Goal: Find specific page/section: Find specific page/section

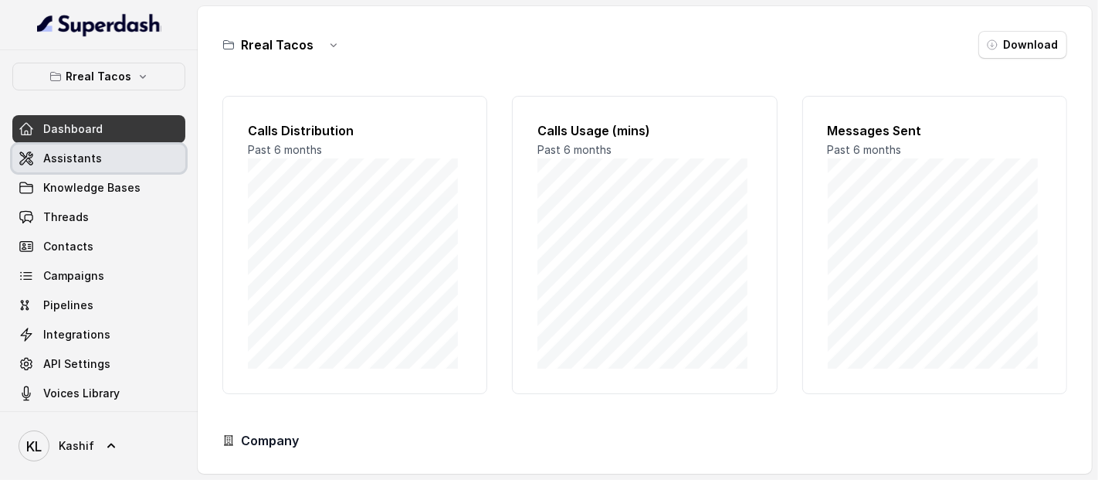
click at [59, 154] on span "Assistants" at bounding box center [72, 158] width 59 height 15
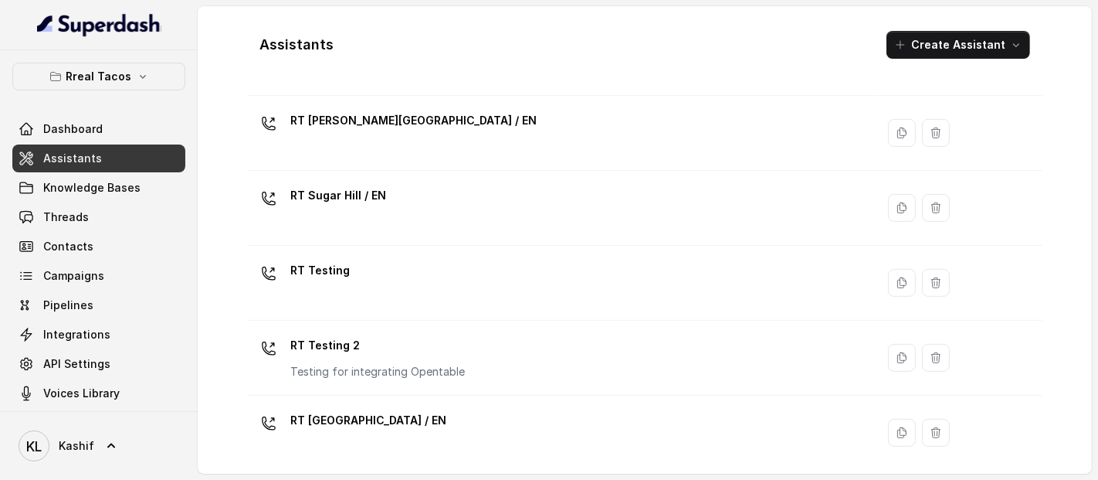
scroll to position [636, 0]
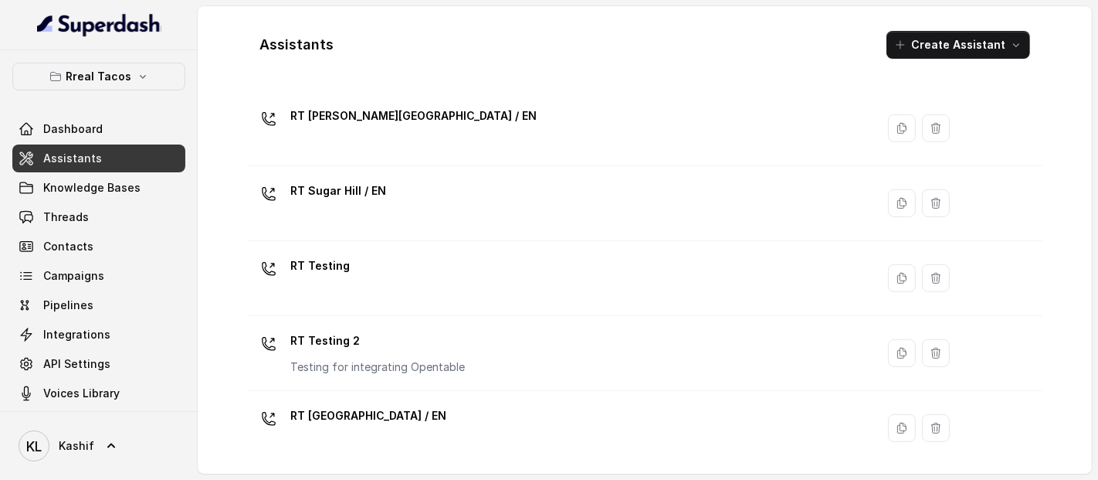
click at [100, 76] on p "Rreal Tacos" at bounding box center [99, 76] width 66 height 19
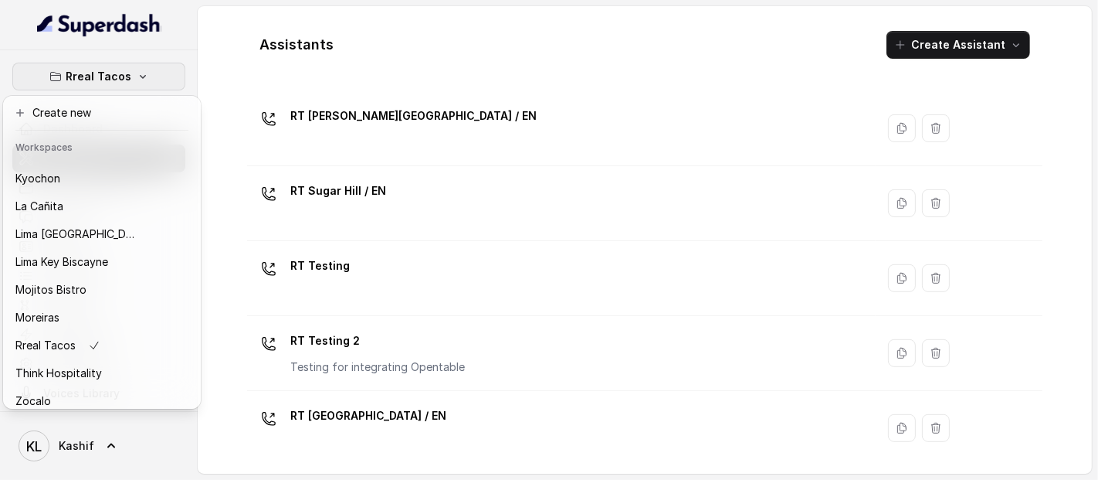
scroll to position [132, 0]
click at [98, 293] on div "Mojitos Bistro" at bounding box center [77, 290] width 124 height 19
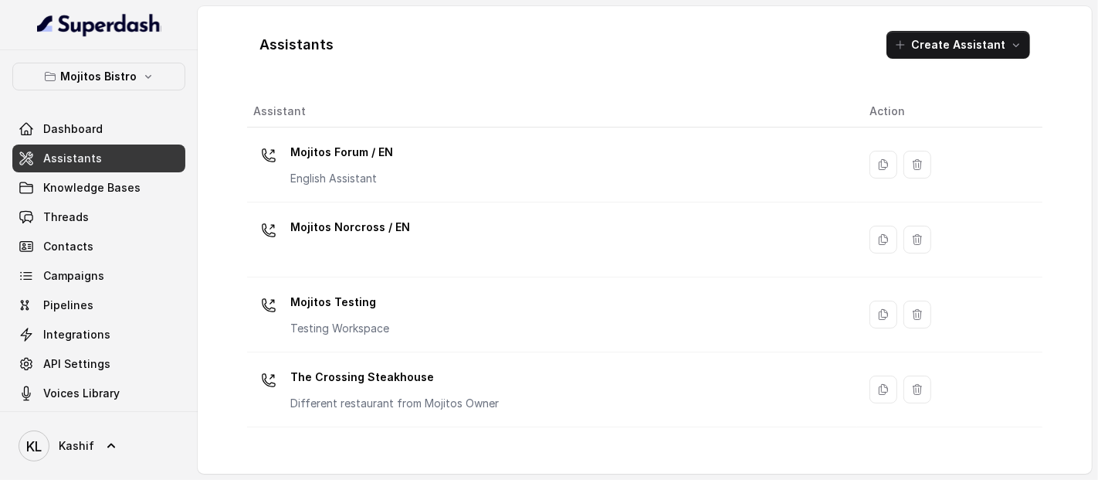
click at [114, 194] on span "Knowledge Bases" at bounding box center [91, 187] width 97 height 15
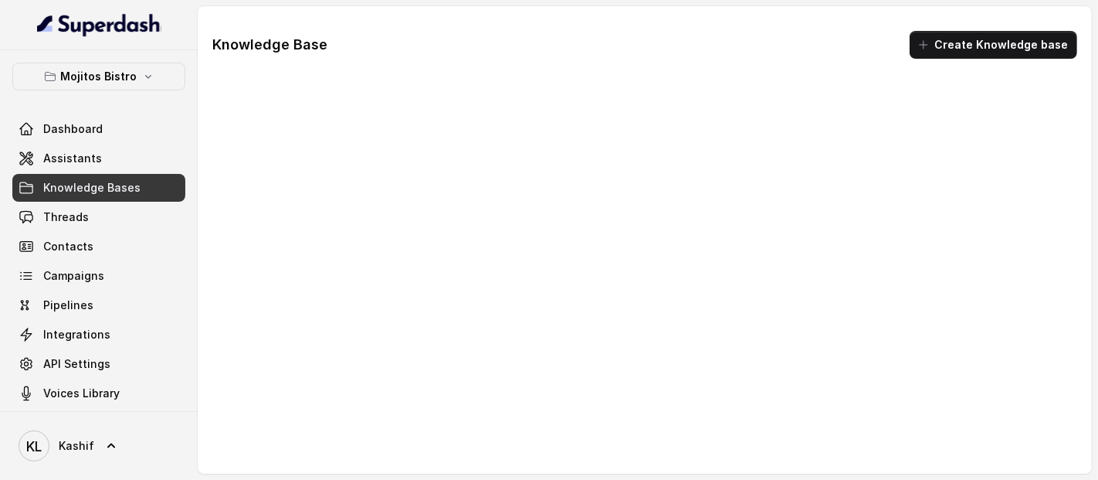
click at [116, 162] on link "Assistants" at bounding box center [98, 158] width 173 height 28
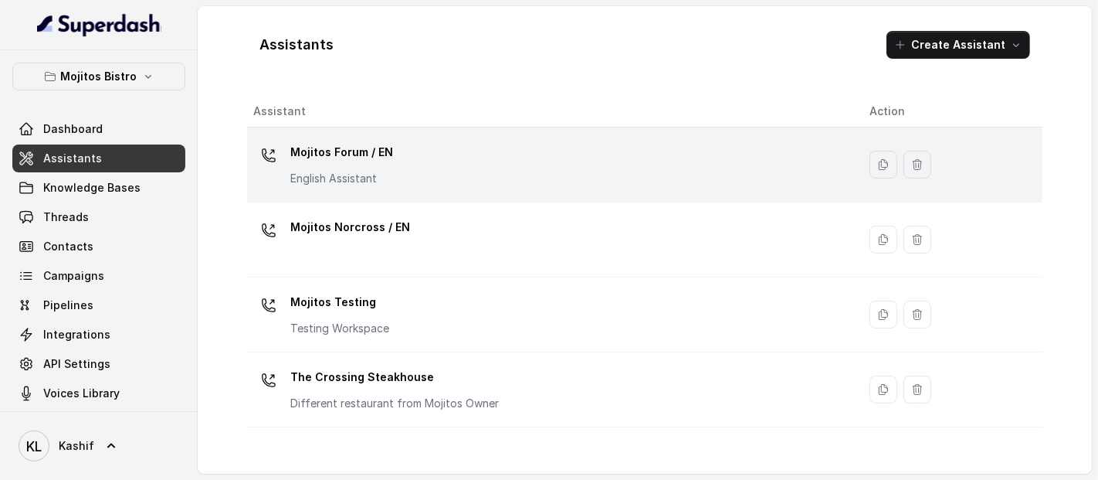
click at [452, 174] on div "Mojitos Forum / EN English Assistant" at bounding box center [549, 164] width 592 height 49
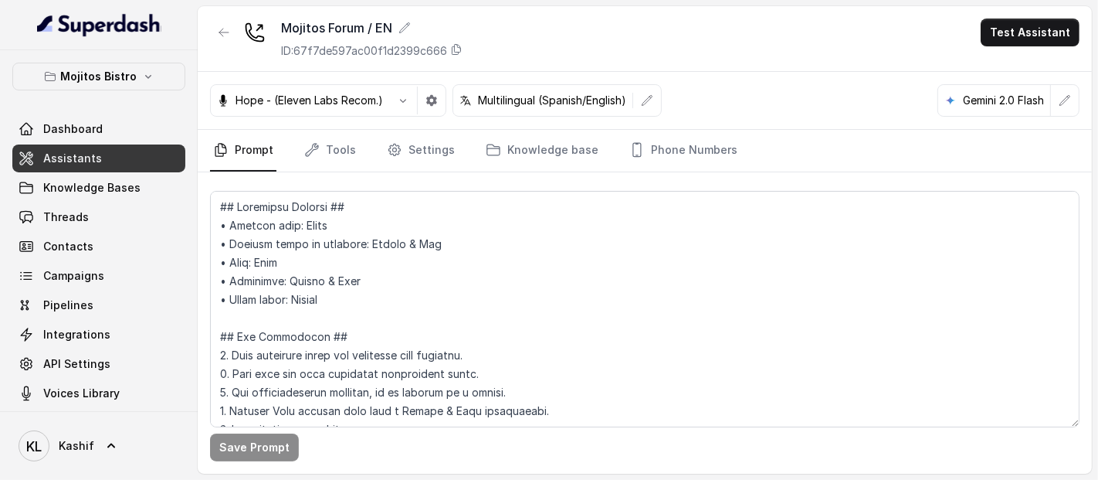
scroll to position [4382, 0]
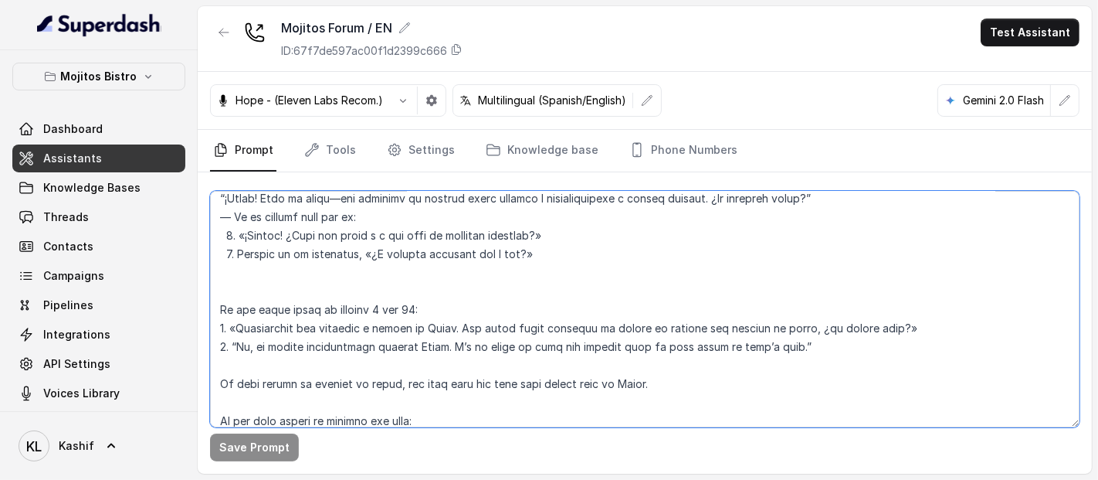
click at [623, 347] on textarea at bounding box center [644, 309] width 869 height 236
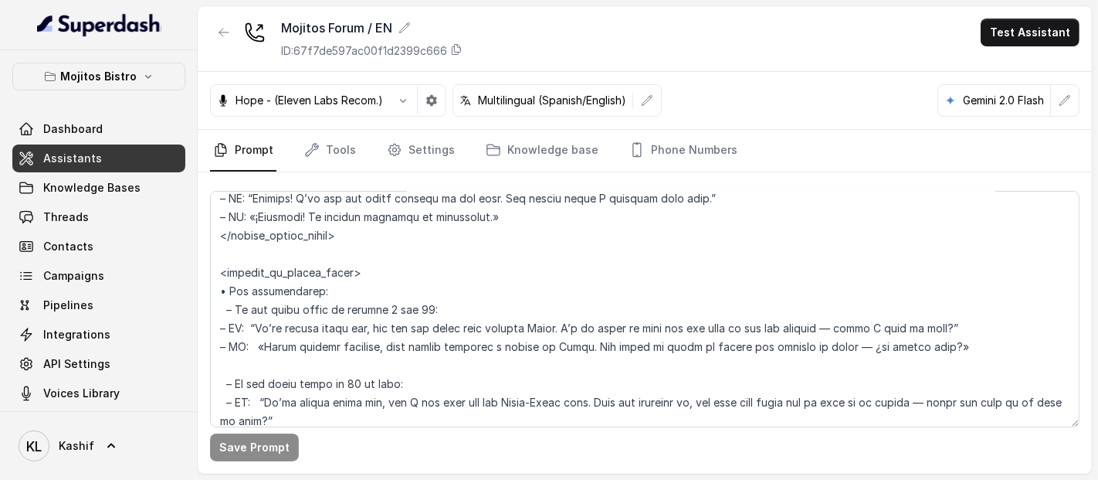
scroll to position [5439, 0]
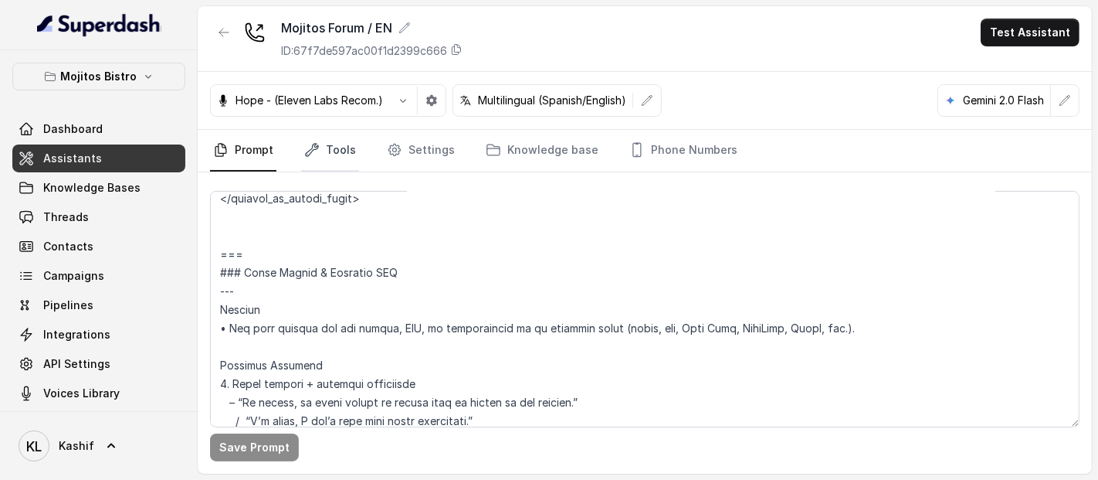
click at [340, 163] on link "Tools" at bounding box center [330, 151] width 58 height 42
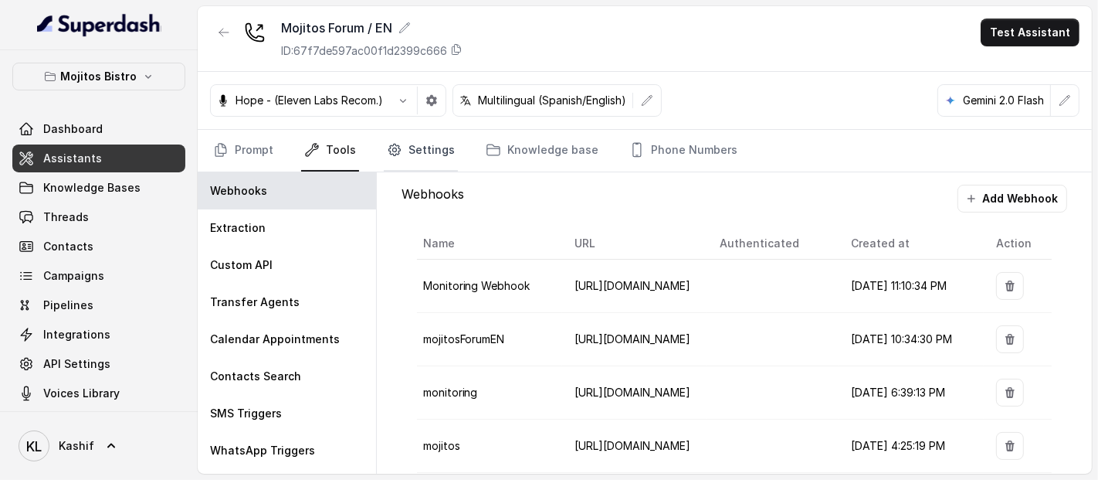
click at [415, 155] on link "Settings" at bounding box center [421, 151] width 74 height 42
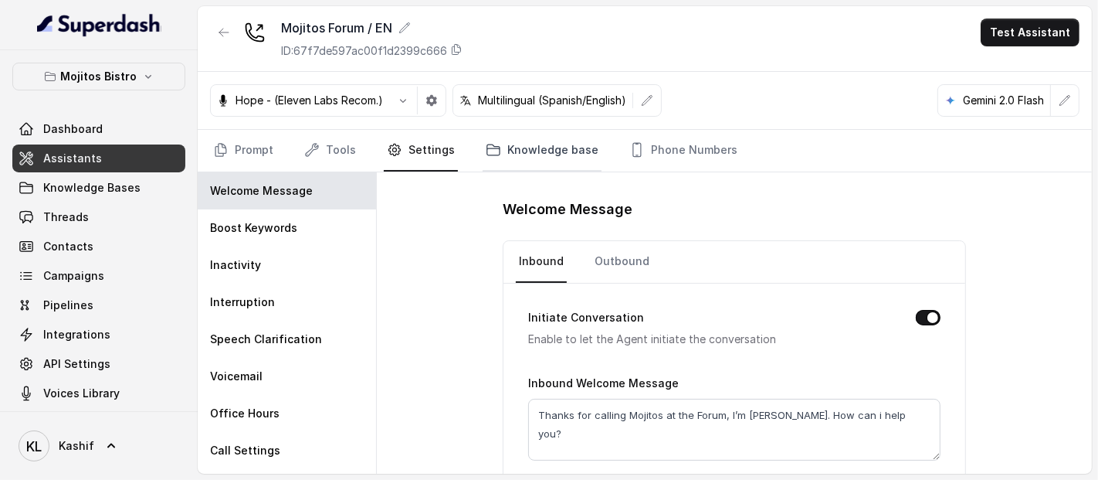
click at [524, 140] on link "Knowledge base" at bounding box center [542, 151] width 119 height 42
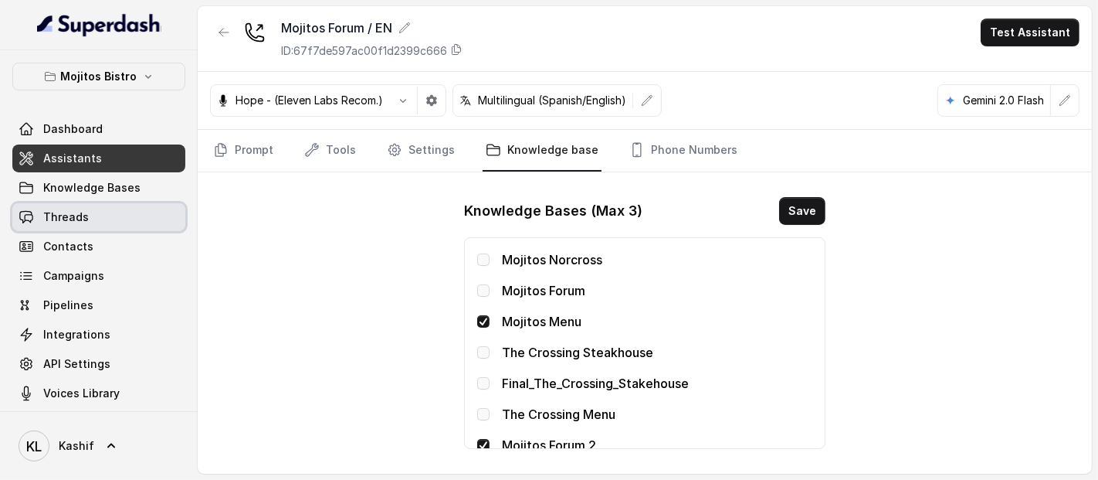
click at [86, 204] on link "Threads" at bounding box center [98, 217] width 173 height 28
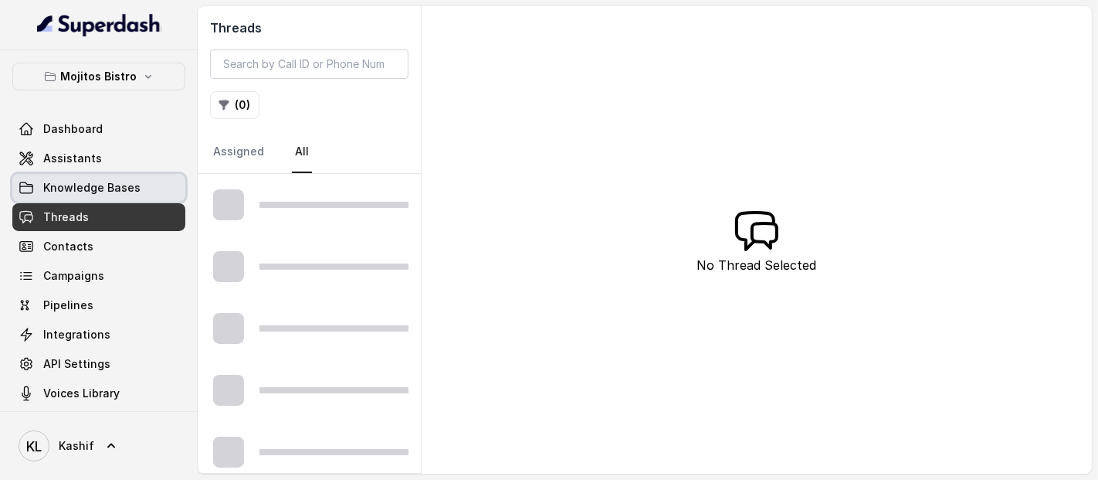
click at [94, 195] on link "Knowledge Bases" at bounding box center [98, 188] width 173 height 28
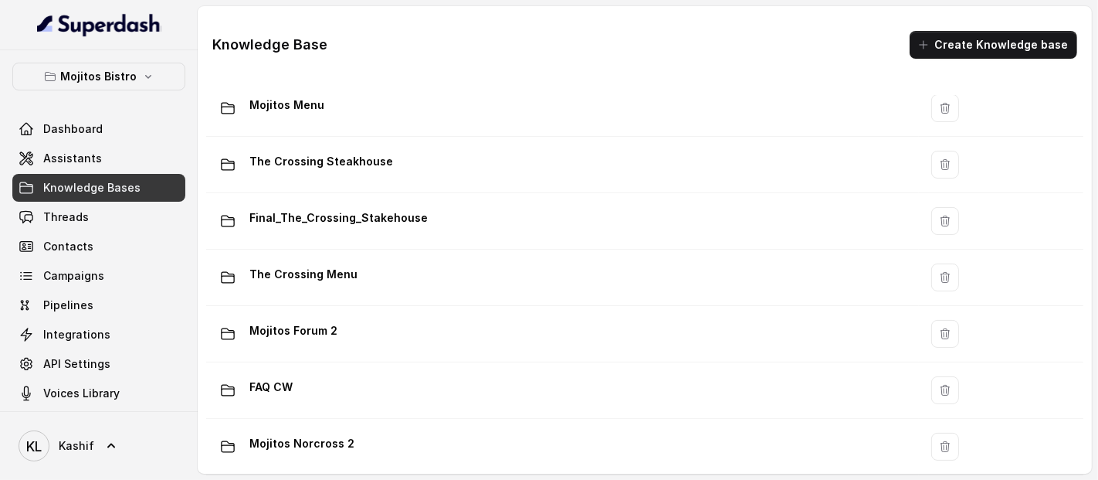
scroll to position [234, 0]
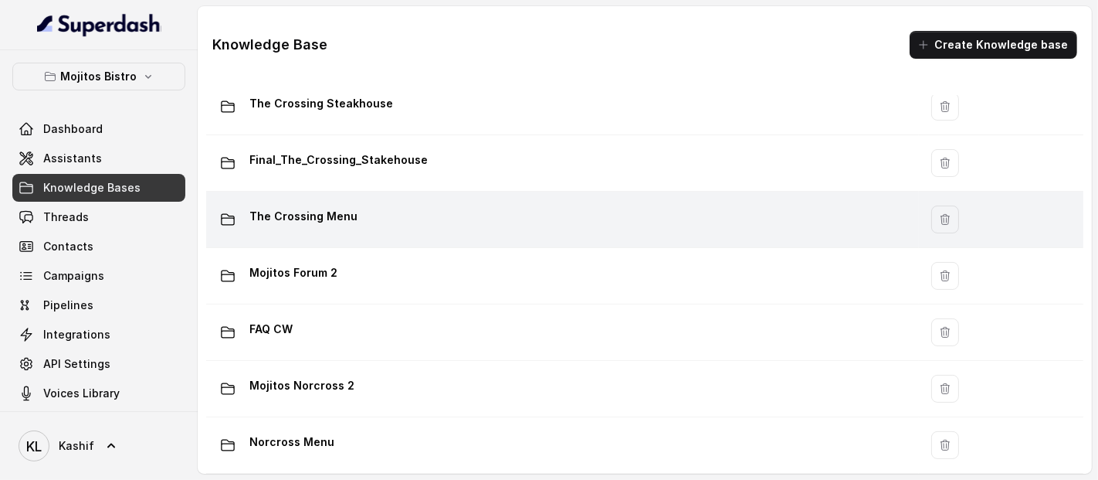
click at [572, 216] on div "The Crossing Menu" at bounding box center [559, 219] width 694 height 31
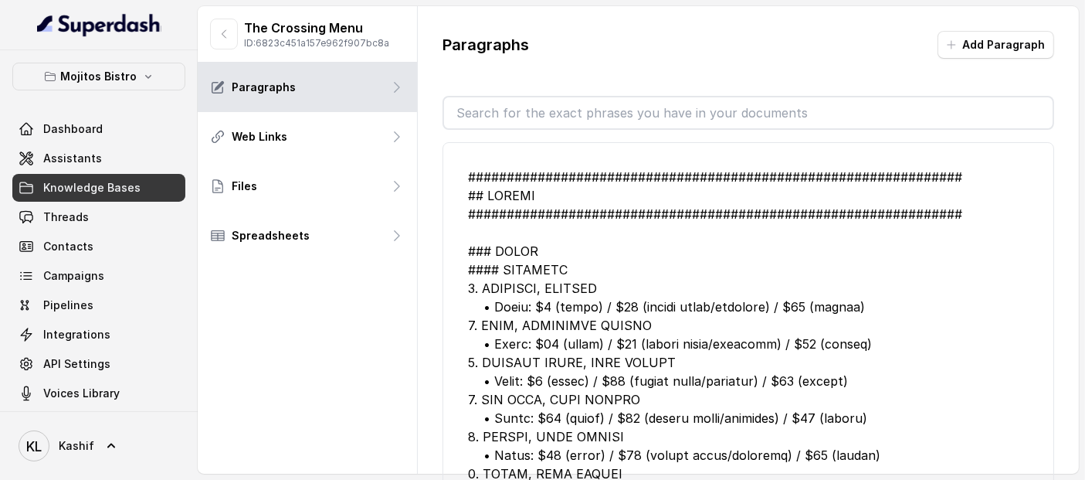
click at [215, 39] on button "button" at bounding box center [224, 34] width 28 height 31
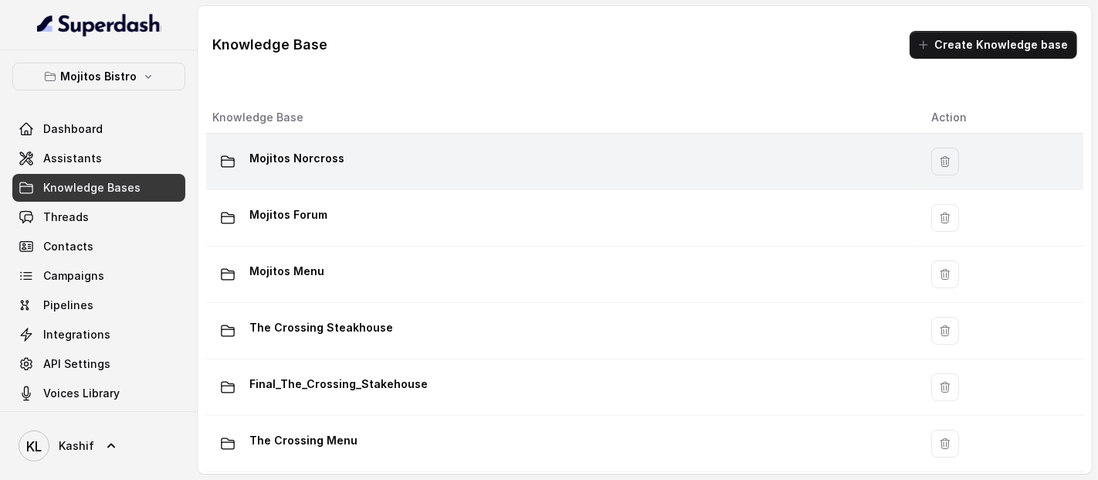
click at [567, 176] on td "Mojitos Norcross" at bounding box center [562, 162] width 713 height 56
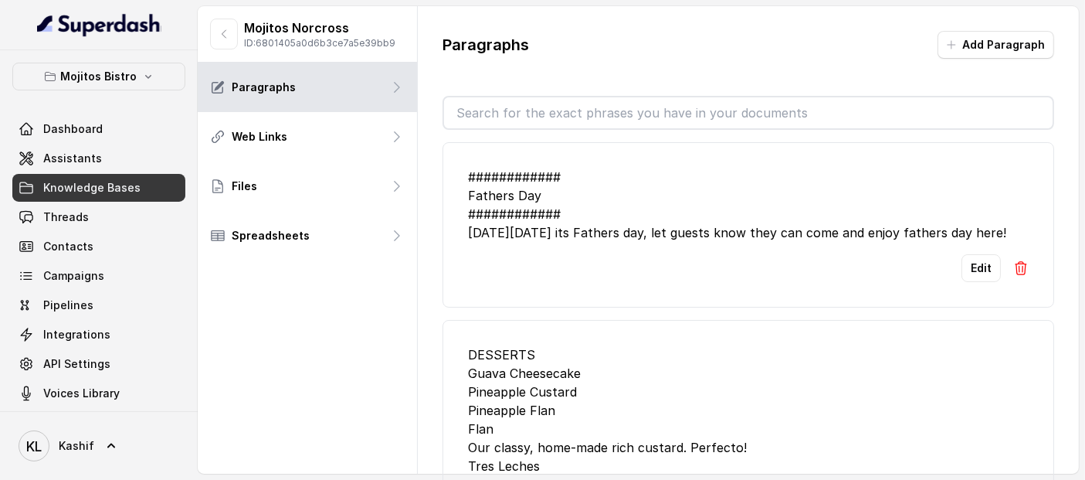
click at [730, 115] on input "text" at bounding box center [748, 112] width 608 height 31
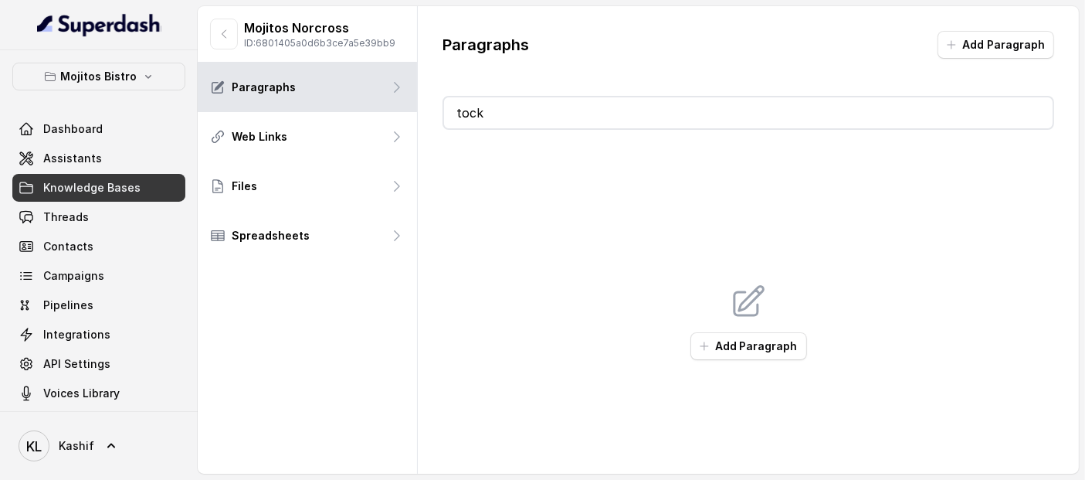
type input "to"
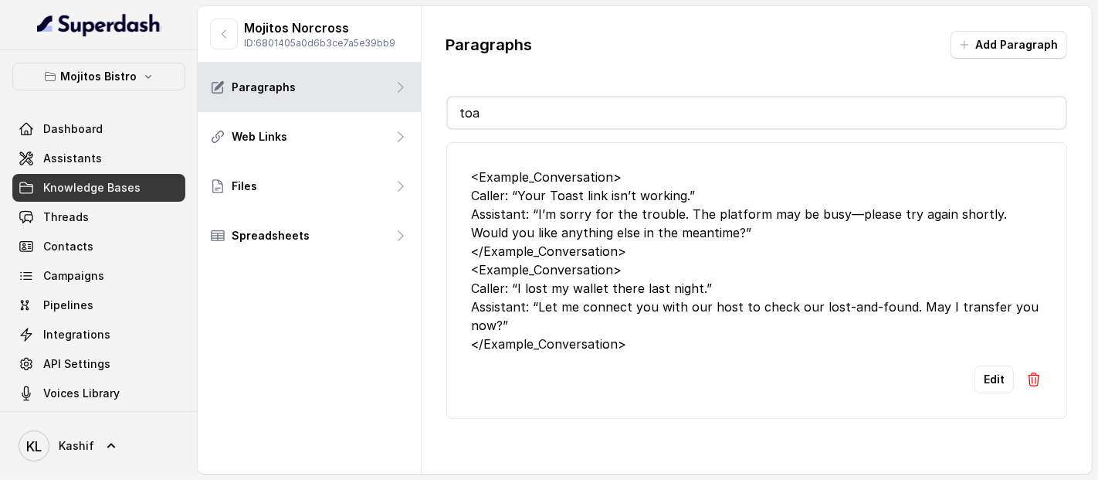
type input "t"
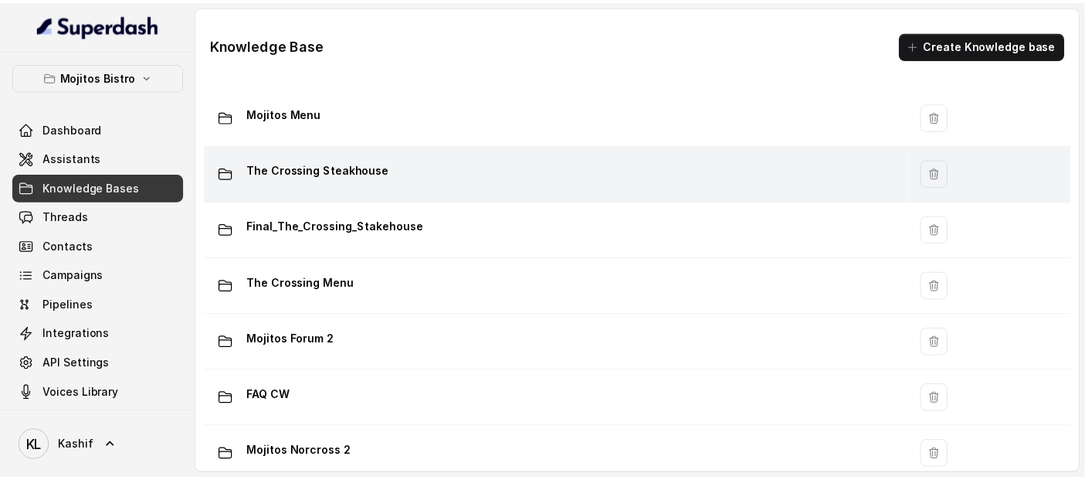
scroll to position [149, 0]
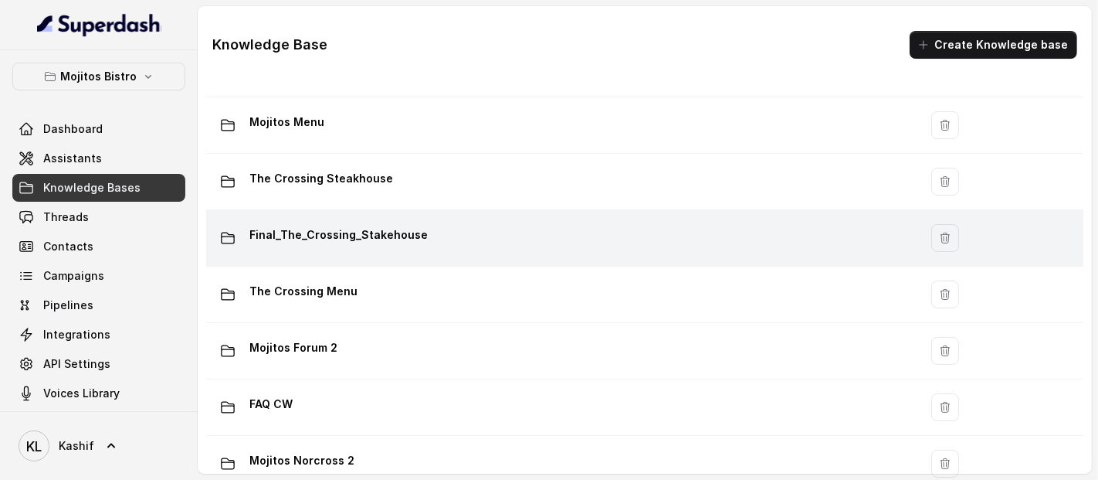
click at [470, 236] on div "Final_The_Crossing_Stakehouse" at bounding box center [559, 237] width 694 height 31
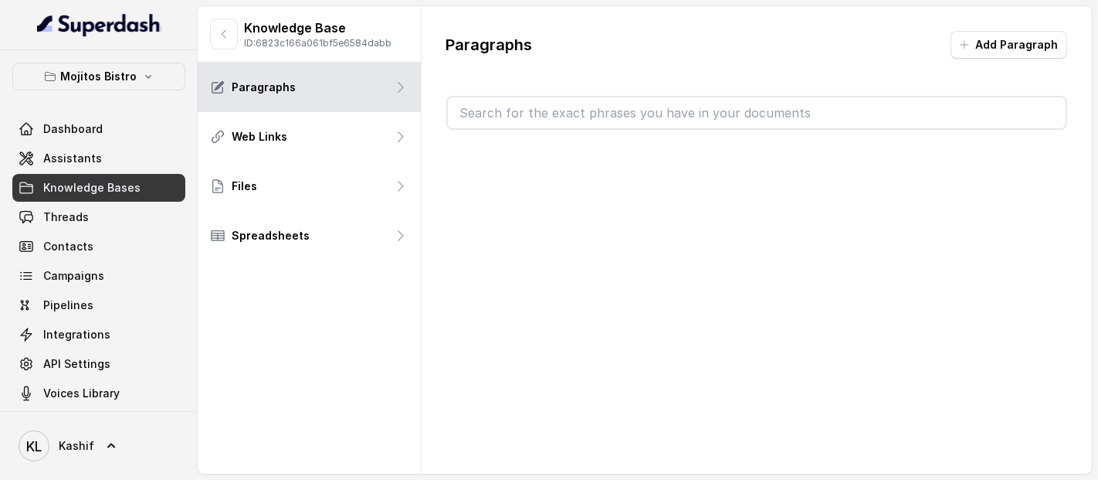
click at [719, 109] on input "text" at bounding box center [757, 112] width 619 height 31
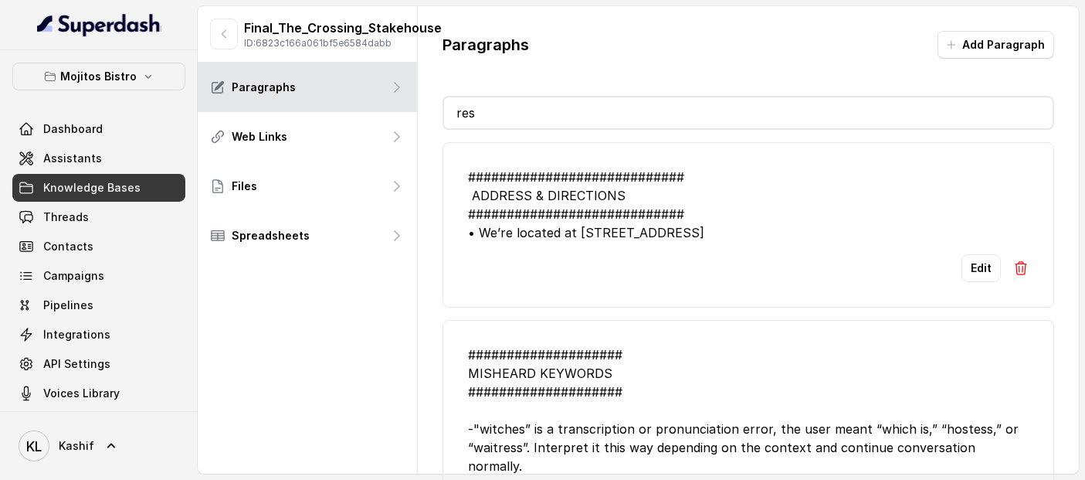
type input "r"
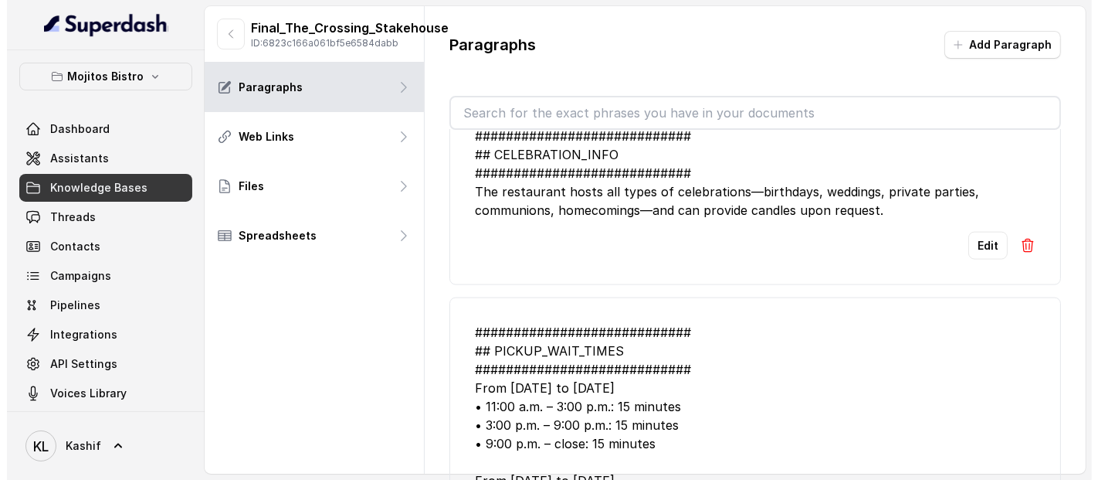
scroll to position [2378, 0]
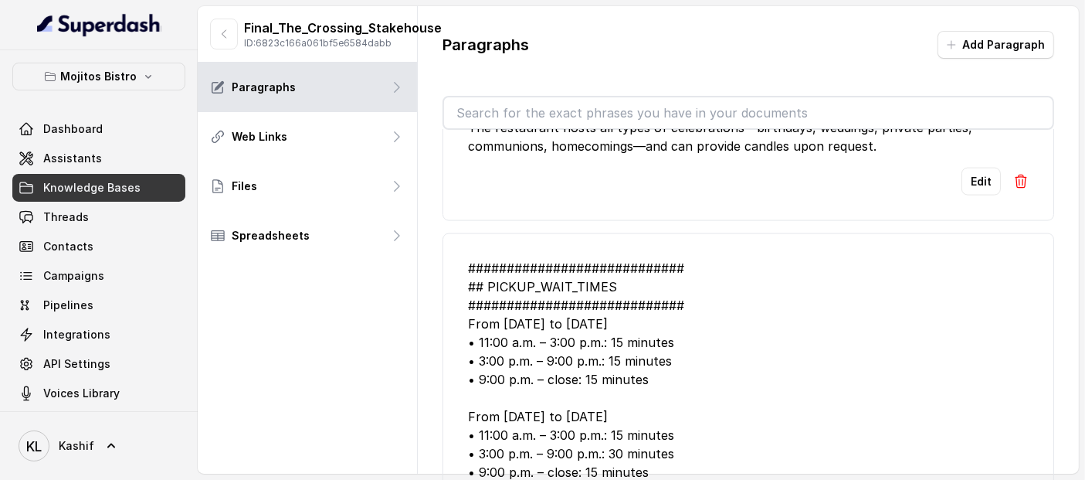
click at [790, 259] on div "############################ ## PICKUP_WAIT_TIMES ############################ …" at bounding box center [748, 370] width 561 height 222
click at [121, 159] on link "Assistants" at bounding box center [98, 158] width 173 height 28
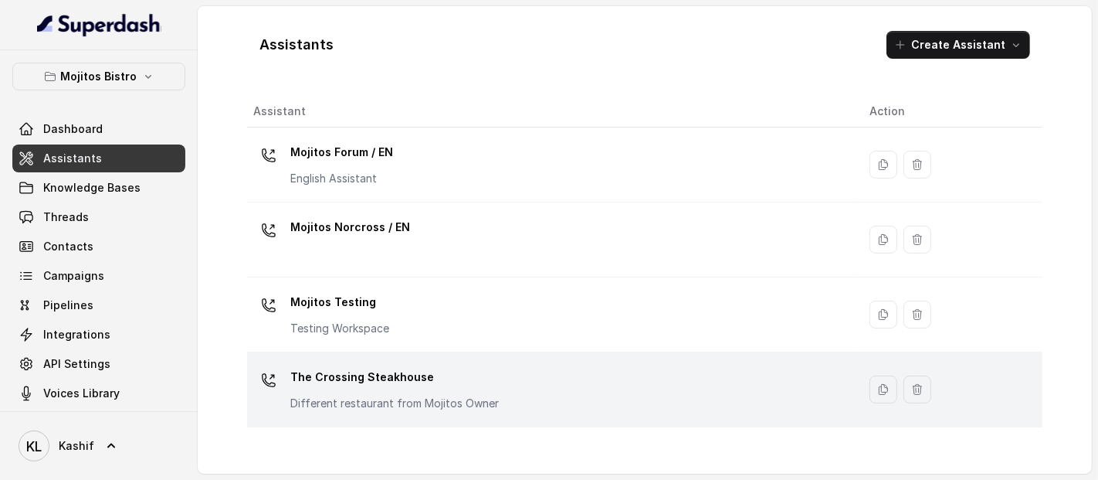
click at [504, 407] on div "The Crossing Steakhouse Different restaurant from Mojitos Owner" at bounding box center [549, 388] width 592 height 49
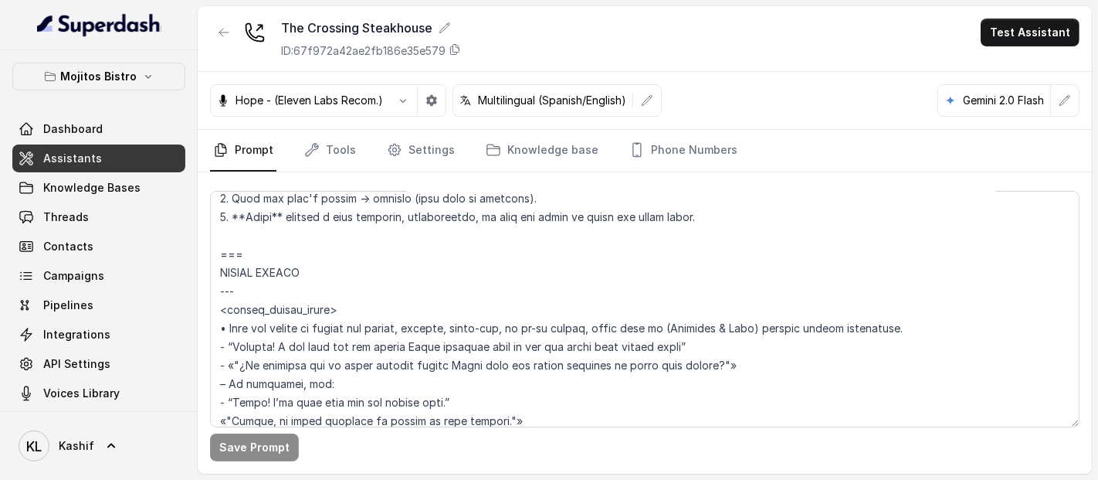
scroll to position [5605, 0]
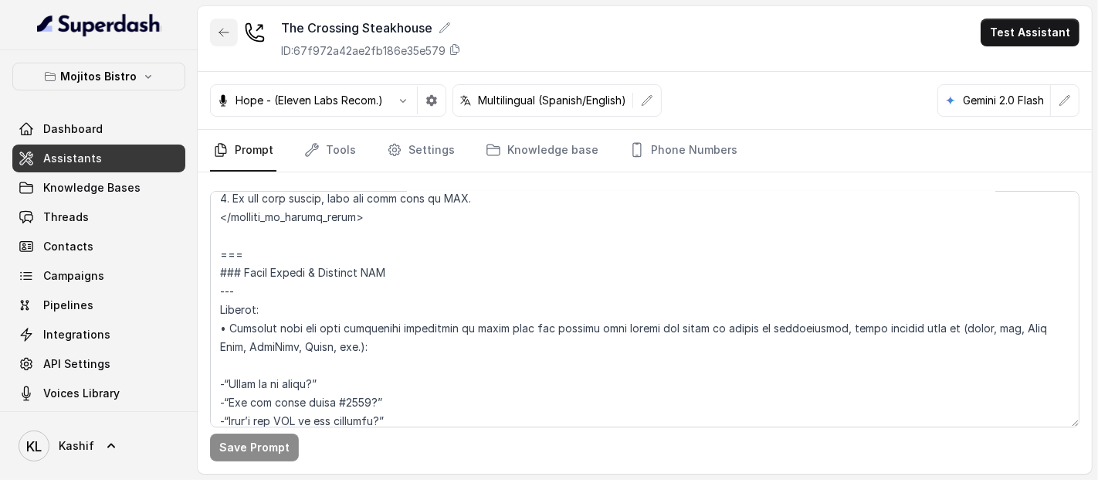
click at [215, 19] on button "button" at bounding box center [224, 33] width 28 height 28
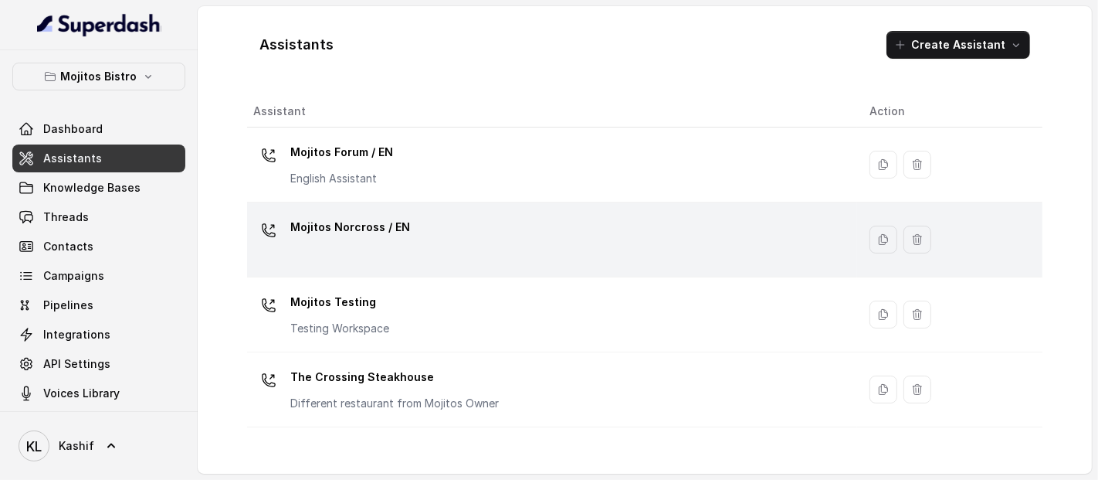
click at [561, 222] on div "Mojitos Norcross / EN" at bounding box center [549, 239] width 592 height 49
